Goal: Transaction & Acquisition: Book appointment/travel/reservation

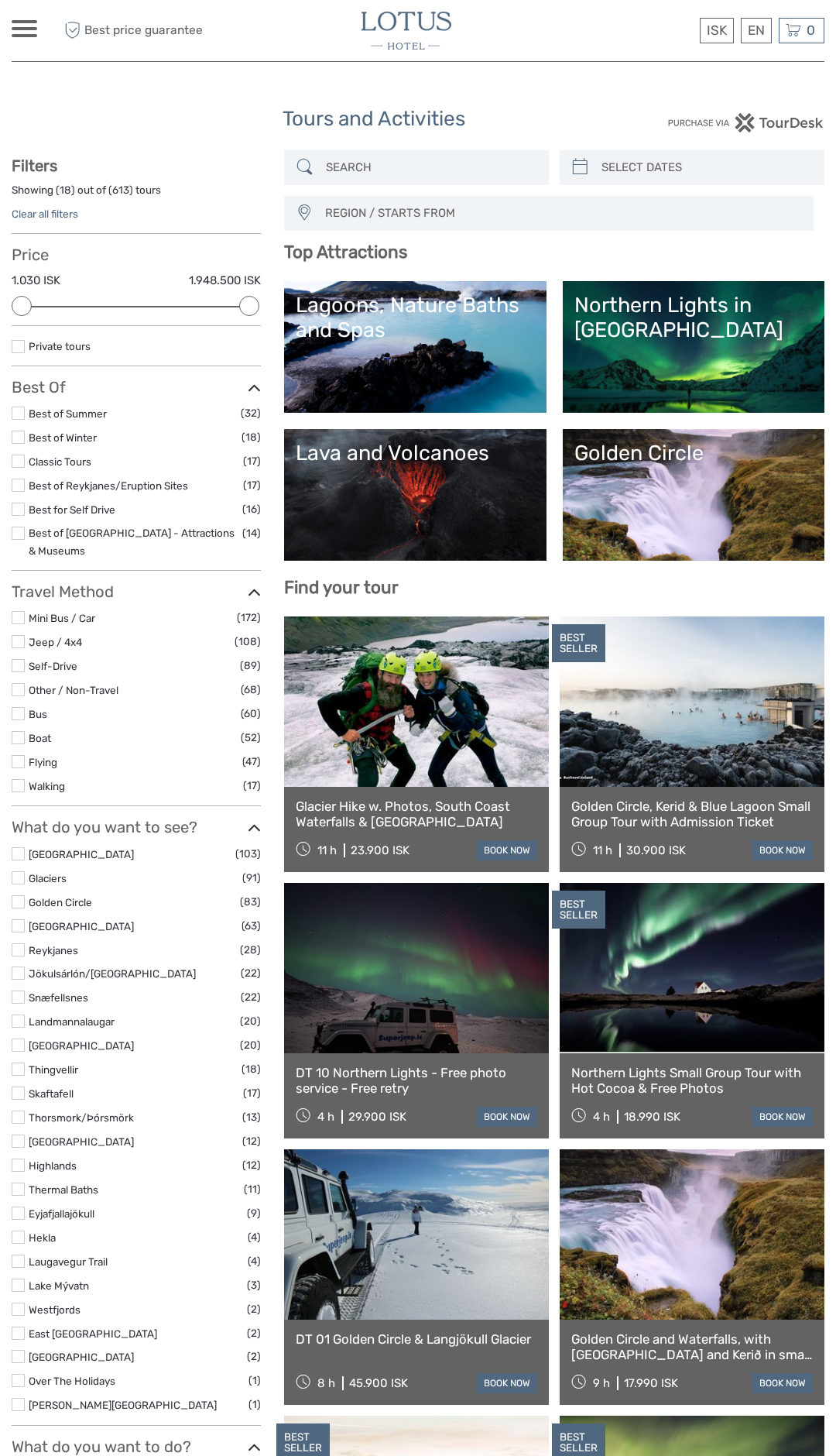
select select
click at [449, 503] on link "Lava and Volcanoes" at bounding box center [415, 494] width 239 height 108
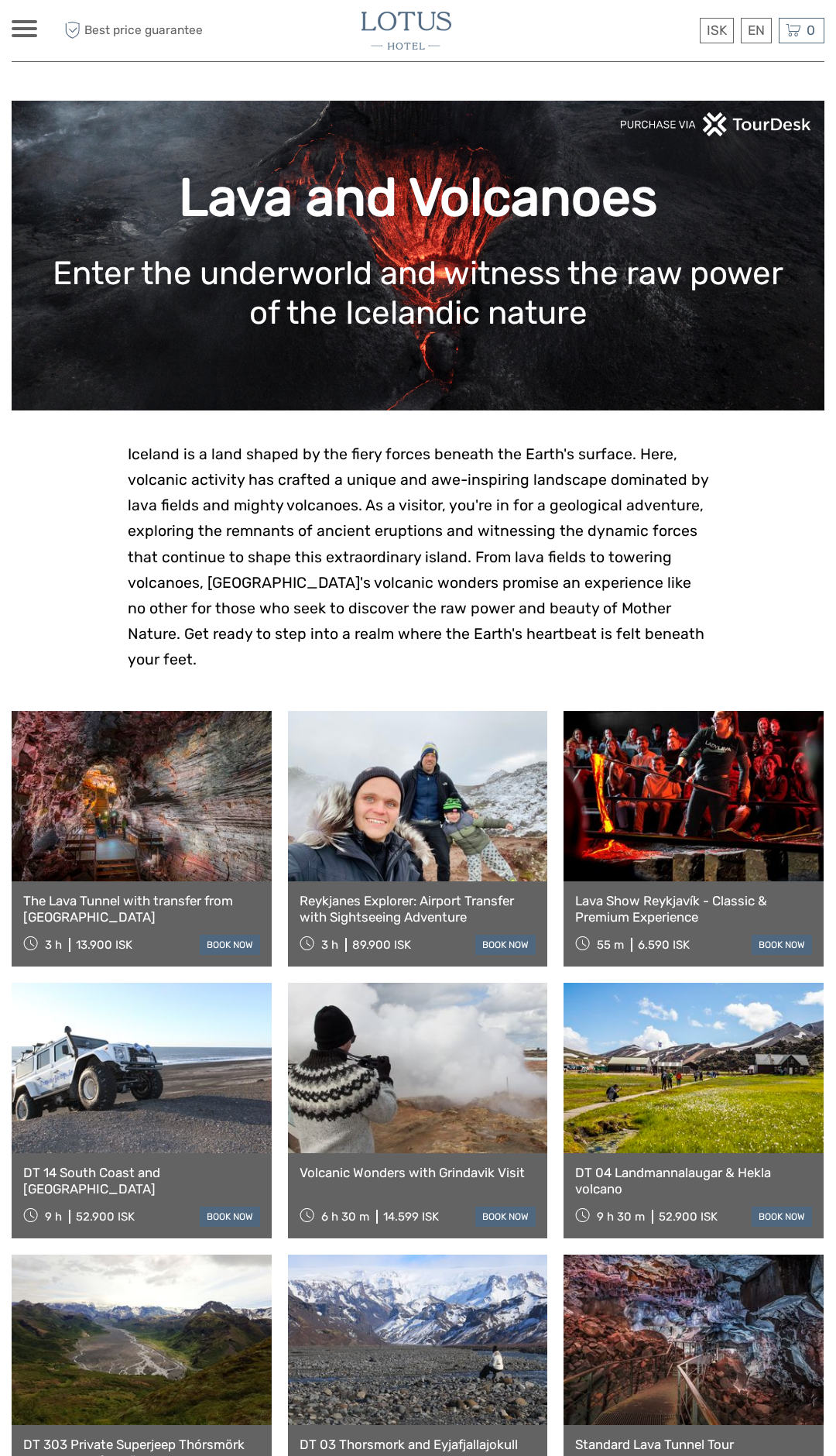
click at [703, 1323] on link at bounding box center [693, 1339] width 260 height 170
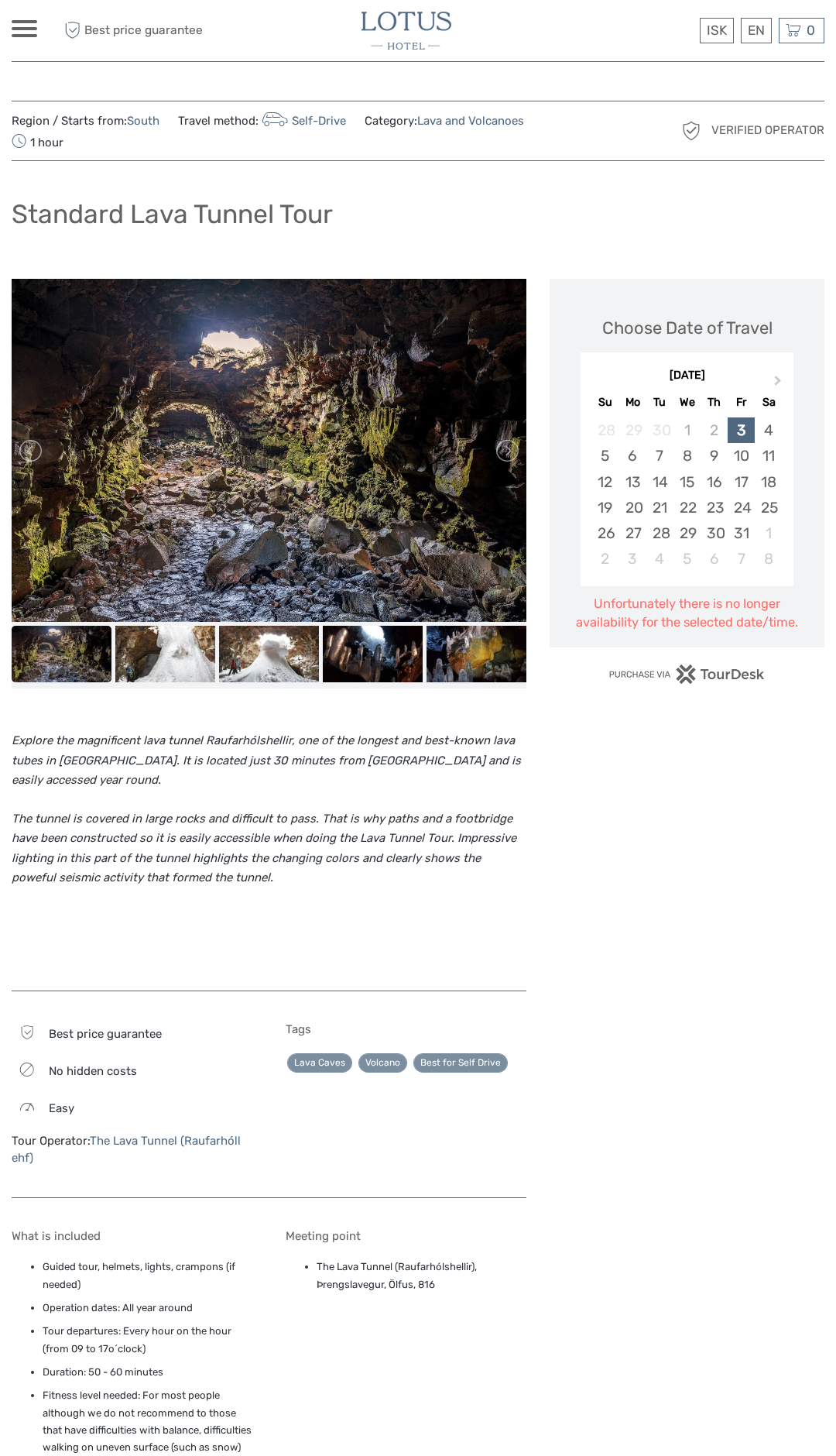
click at [742, 432] on div "3" at bounding box center [741, 430] width 27 height 26
click at [770, 434] on div "4" at bounding box center [769, 430] width 27 height 26
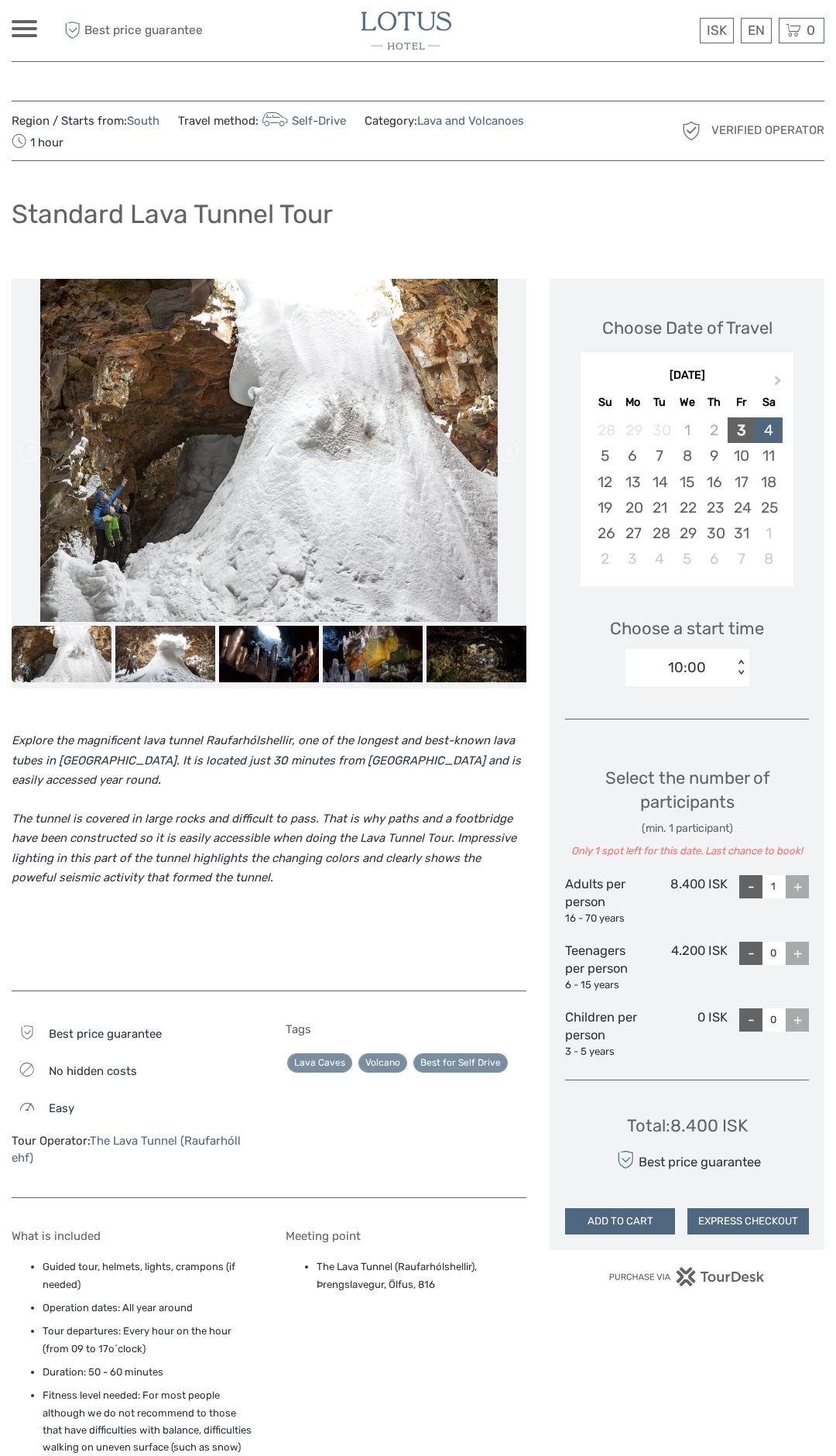
click at [742, 432] on div "3" at bounding box center [741, 430] width 27 height 26
